Goal: Task Accomplishment & Management: Complete application form

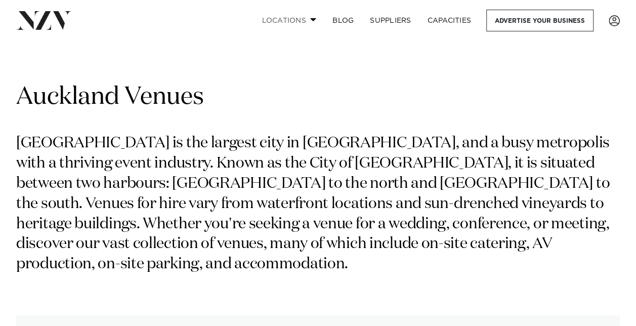
click at [302, 18] on link "Locations" at bounding box center [288, 21] width 71 height 22
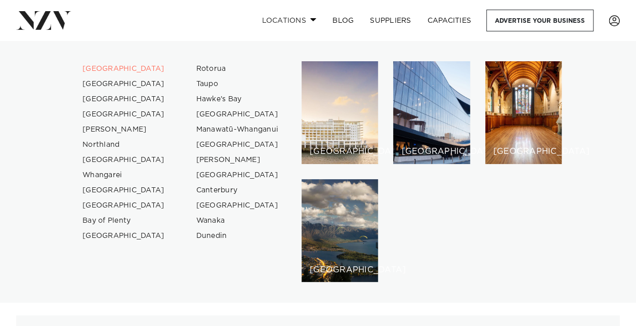
click at [302, 18] on link "Locations" at bounding box center [288, 21] width 71 height 22
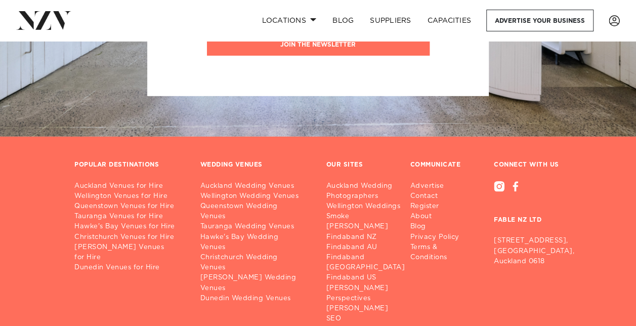
scroll to position [13001, 0]
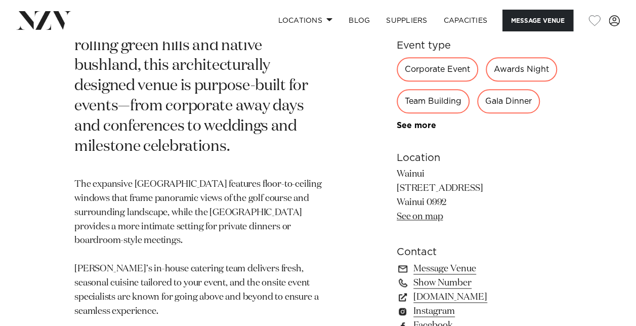
scroll to position [607, 0]
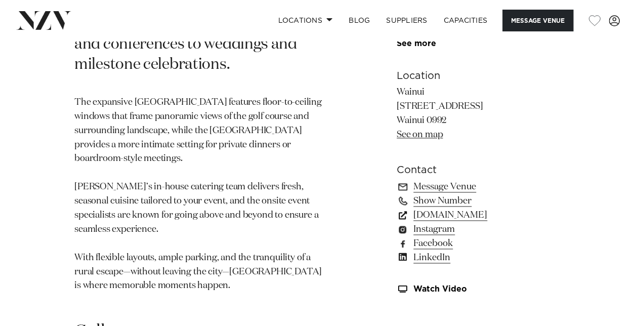
click at [414, 208] on link "wainui.online" at bounding box center [479, 215] width 165 height 14
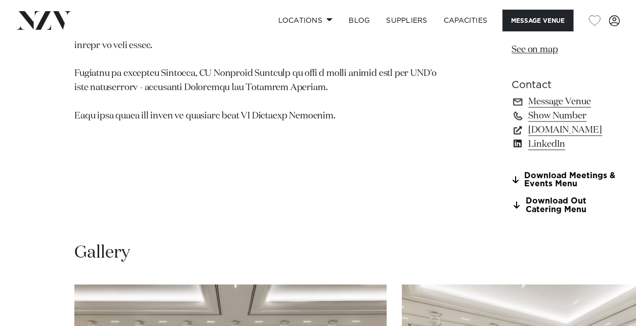
scroll to position [809, 0]
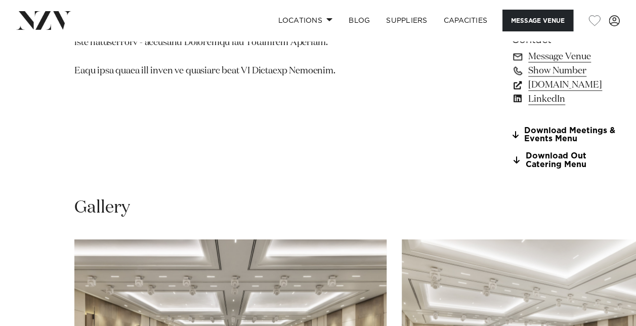
click at [511, 92] on link "www.marriott.com" at bounding box center [566, 85] width 110 height 14
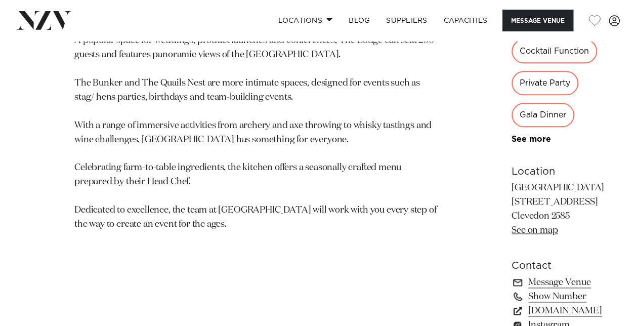
scroll to position [607, 0]
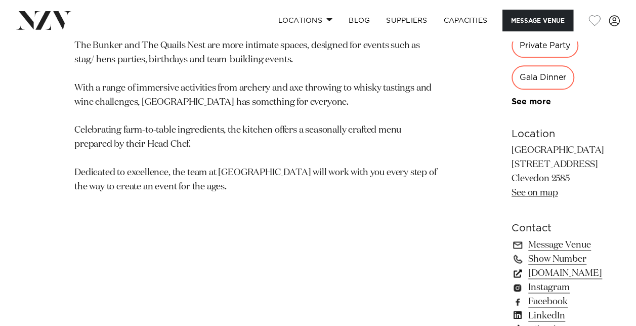
click at [511, 266] on link "kauribay.co.nz" at bounding box center [557, 273] width 93 height 14
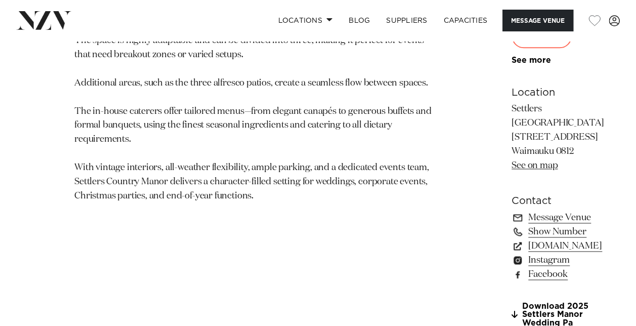
scroll to position [658, 0]
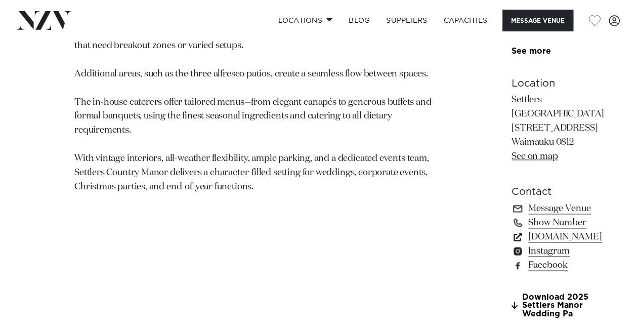
click at [511, 230] on link "[DOMAIN_NAME]" at bounding box center [557, 237] width 93 height 14
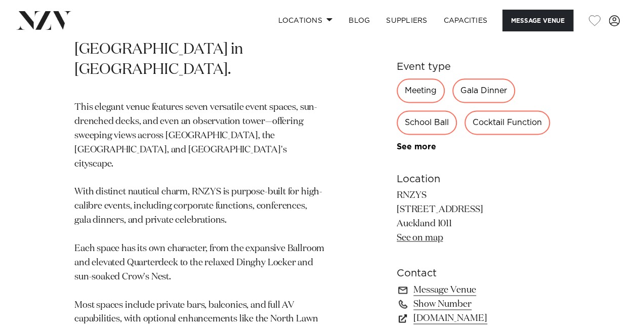
scroll to position [708, 0]
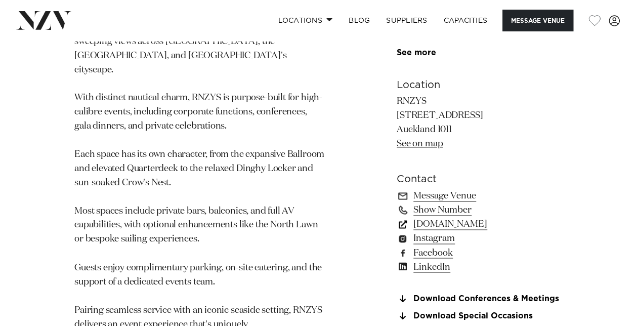
click at [441, 217] on link "rnzys.org.nz" at bounding box center [479, 224] width 165 height 14
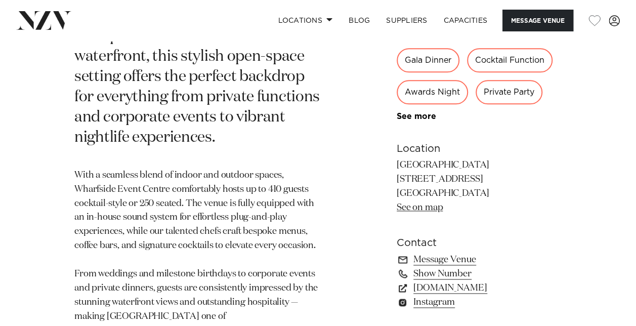
scroll to position [708, 0]
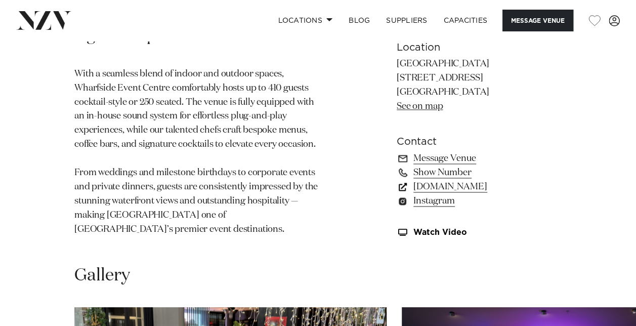
click at [421, 180] on link "[DOMAIN_NAME]" at bounding box center [479, 187] width 165 height 14
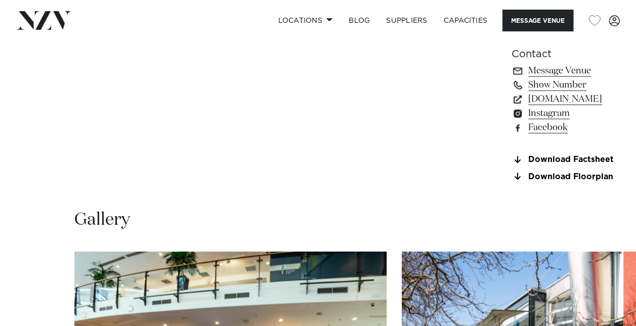
scroll to position [911, 0]
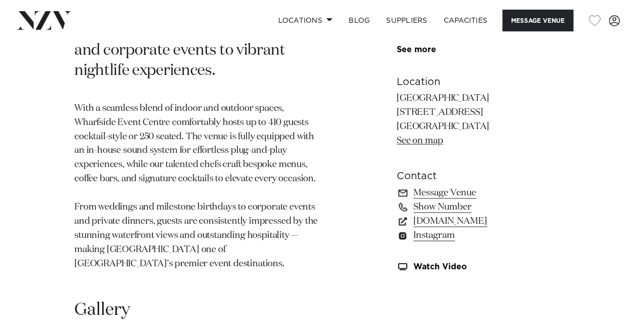
scroll to position [607, 0]
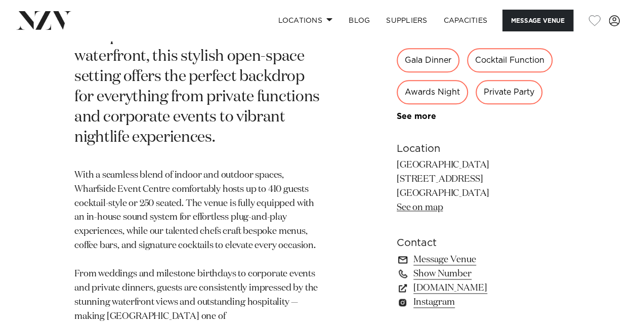
click at [438, 252] on link "Message Venue" at bounding box center [479, 259] width 165 height 14
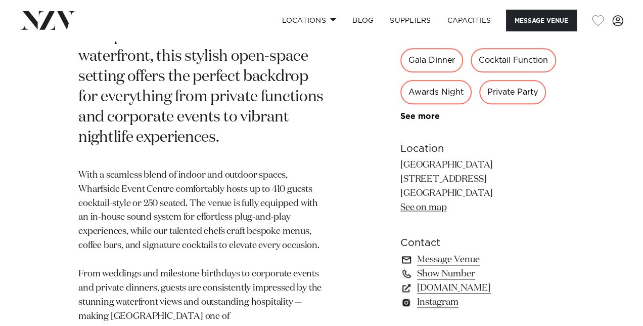
scroll to position [610, 0]
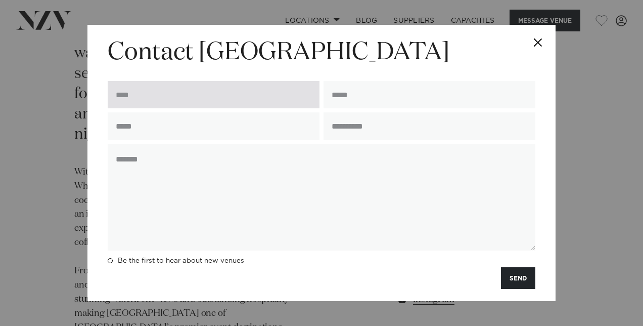
click at [218, 96] on input "text" at bounding box center [214, 94] width 212 height 27
type input "**********"
type input "*********"
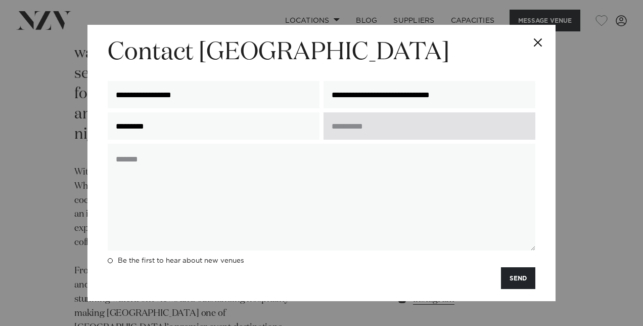
click at [354, 135] on input "text" at bounding box center [430, 125] width 212 height 27
click at [368, 126] on input "text" at bounding box center [430, 125] width 212 height 27
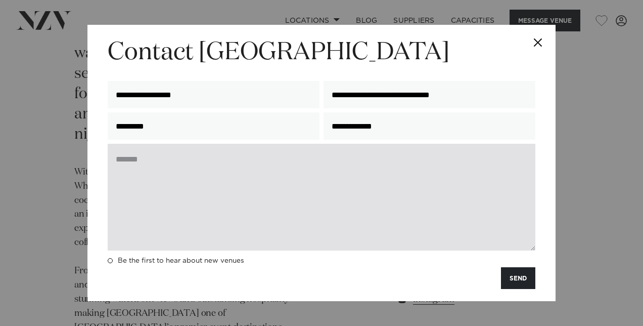
type input "**********"
click at [206, 199] on textarea at bounding box center [322, 197] width 428 height 107
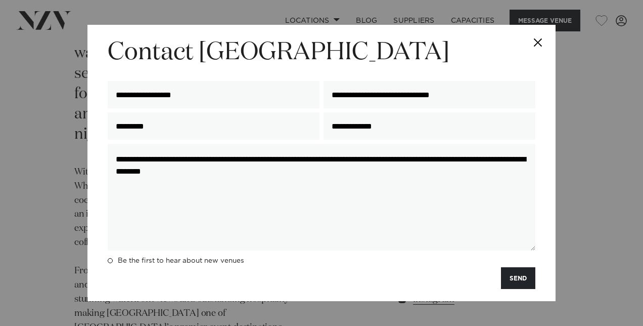
type textarea "**********"
click at [537, 272] on div "**********" at bounding box center [322, 163] width 468 height 276
click at [530, 276] on button "SEND" at bounding box center [518, 278] width 34 height 22
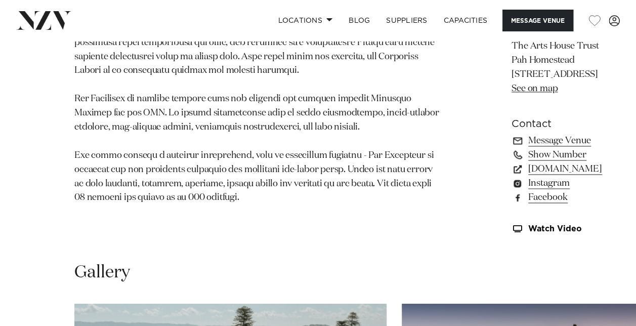
scroll to position [809, 0]
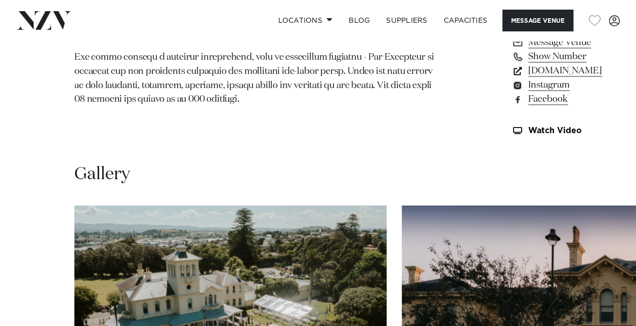
click at [511, 78] on link "www.artshousetrust.co.nz" at bounding box center [566, 71] width 110 height 14
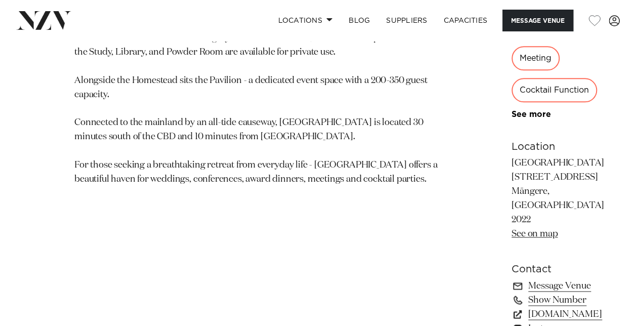
scroll to position [607, 0]
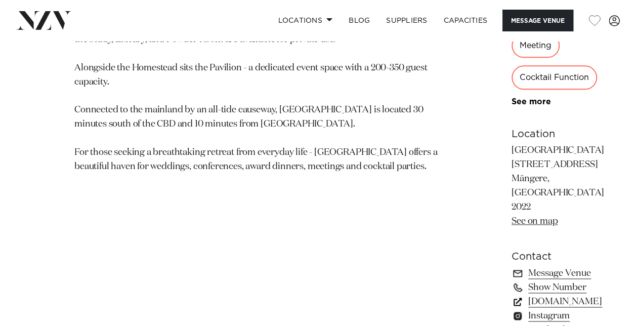
click at [511, 294] on link "[DOMAIN_NAME]" at bounding box center [566, 301] width 110 height 14
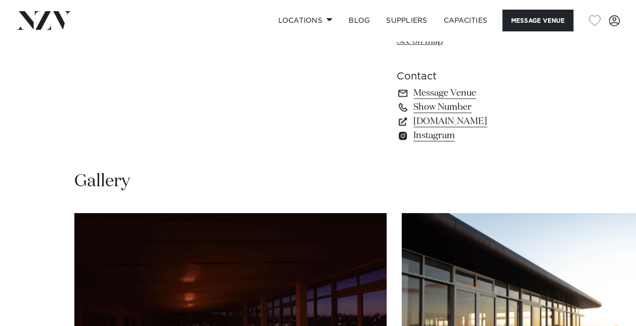
scroll to position [759, 0]
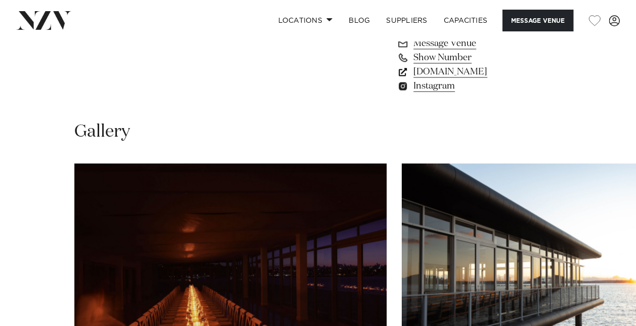
click at [440, 79] on link "[DOMAIN_NAME]" at bounding box center [479, 72] width 165 height 14
